Goal: Task Accomplishment & Management: Manage account settings

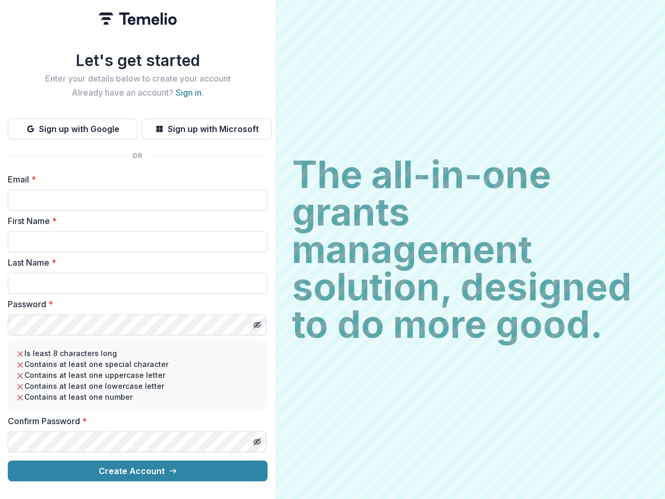
click at [332, 249] on h2 "The all-in-one grants management solution, designed to do more good." at bounding box center [470, 249] width 356 height 187
click at [73, 125] on button "Sign up with Google" at bounding box center [73, 128] width 130 height 21
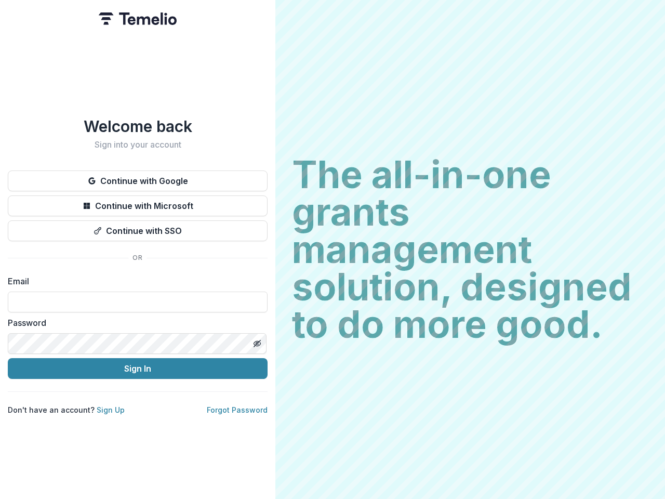
click at [332, 249] on h2 "The all-in-one grants management solution, designed to do more good." at bounding box center [470, 249] width 356 height 187
click at [138, 177] on button "Continue with Google" at bounding box center [138, 180] width 260 height 21
click at [138, 202] on button "Continue with Microsoft" at bounding box center [138, 205] width 260 height 21
click at [138, 226] on button "Continue with SSO" at bounding box center [138, 230] width 260 height 21
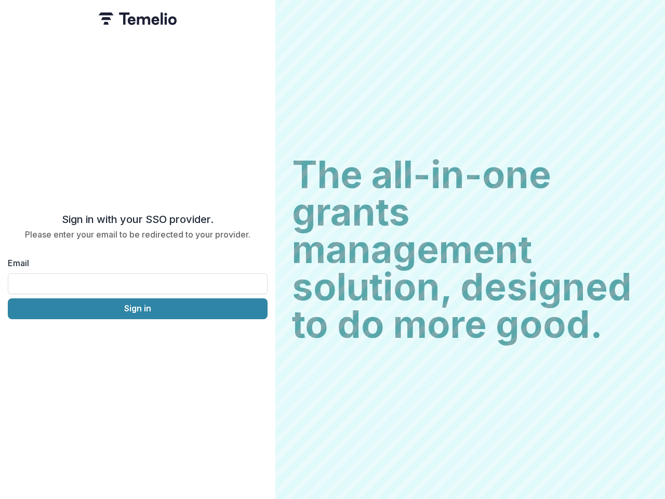
click at [257, 339] on div "Sign in with your SSO provider. Please enter your email to be redirected to you…" at bounding box center [137, 249] width 275 height 499
